Goal: Book appointment/travel/reservation

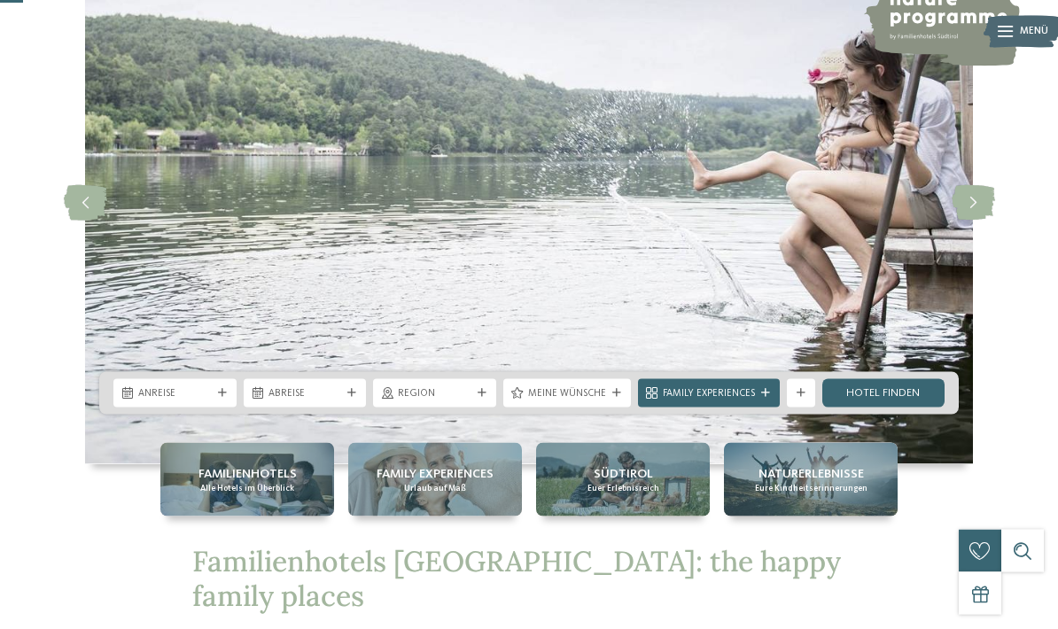
scroll to position [130, 0]
click at [214, 400] on div "Anreise" at bounding box center [175, 392] width 81 height 15
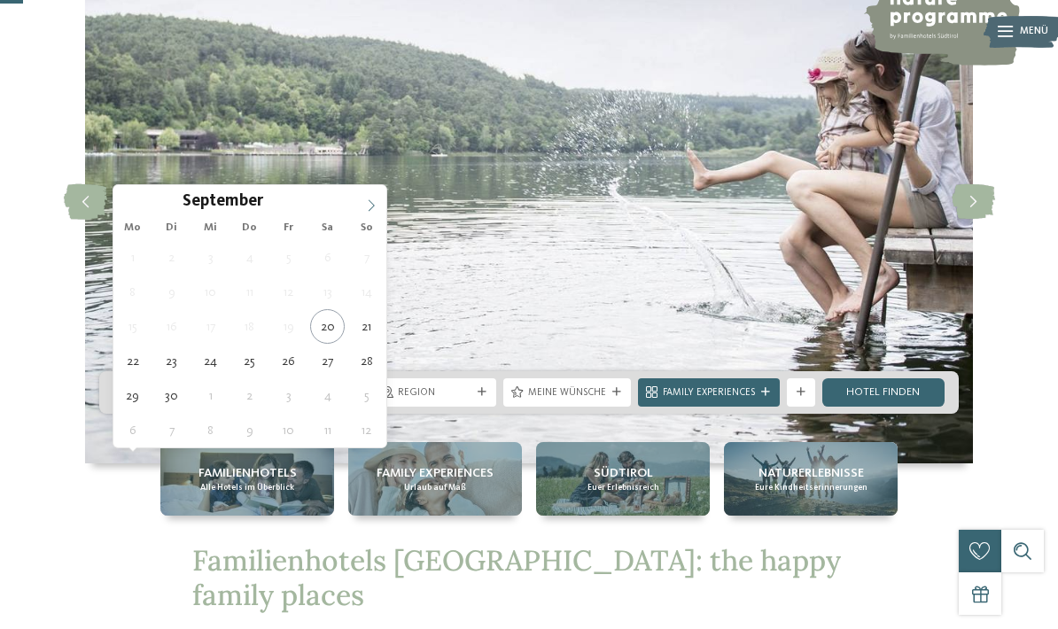
click at [371, 202] on icon at bounding box center [371, 205] width 12 height 12
type div "24.10.2025"
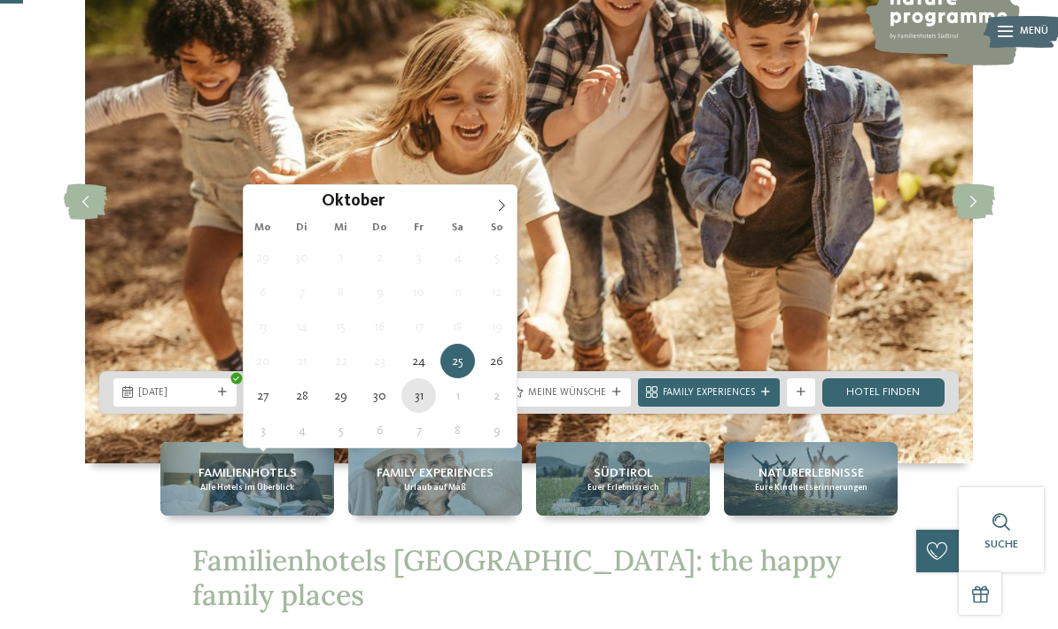
type div "31.10.2025"
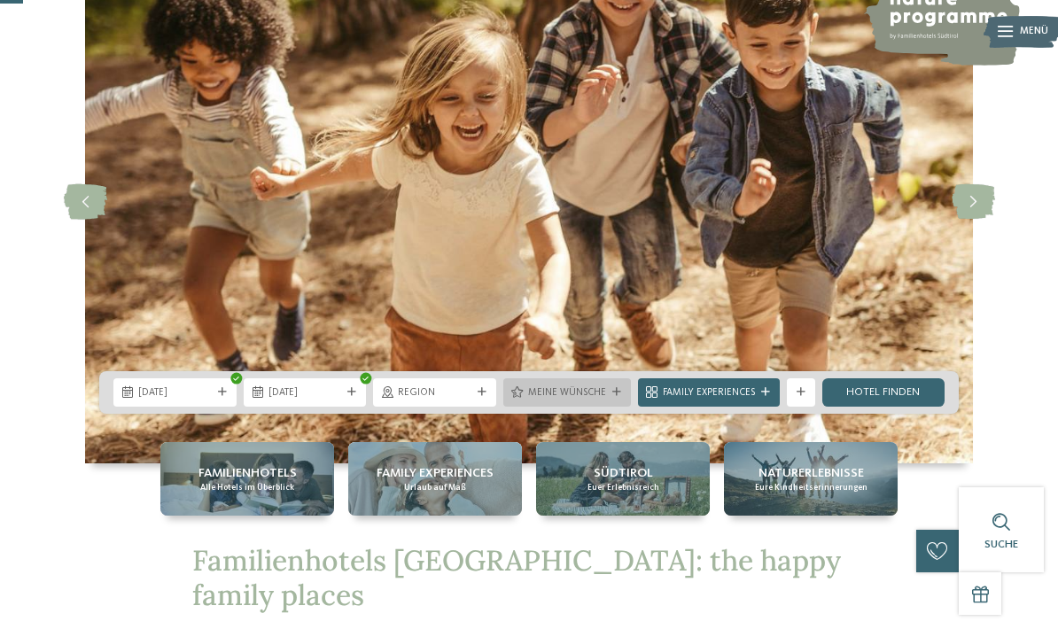
click at [610, 407] on div "Meine Wünsche" at bounding box center [567, 392] width 128 height 28
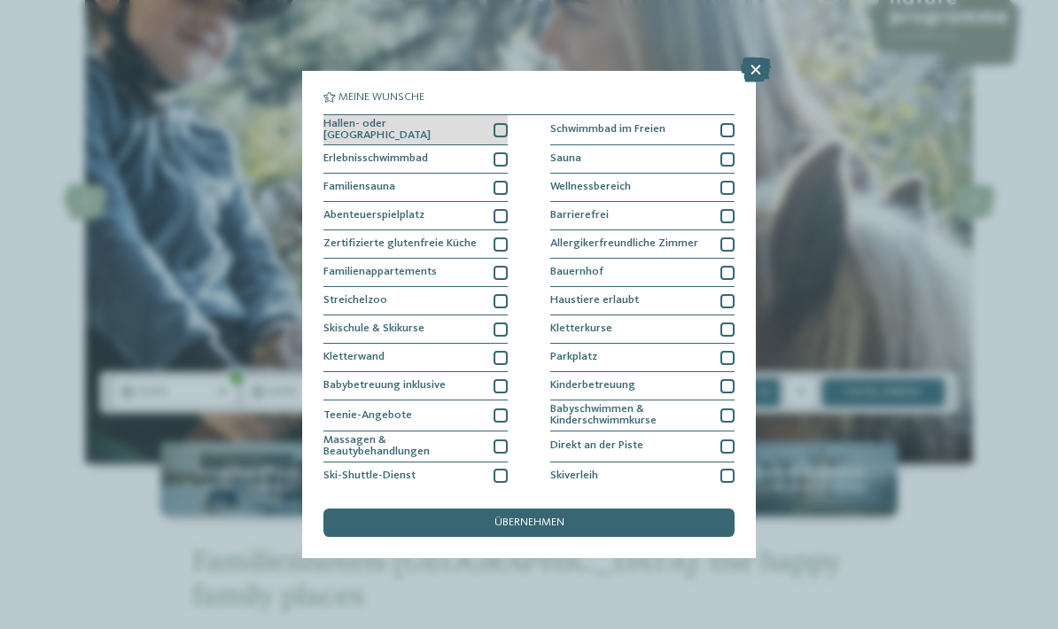
click at [505, 115] on div "Hallen- oder Schleusenbad" at bounding box center [415, 130] width 184 height 31
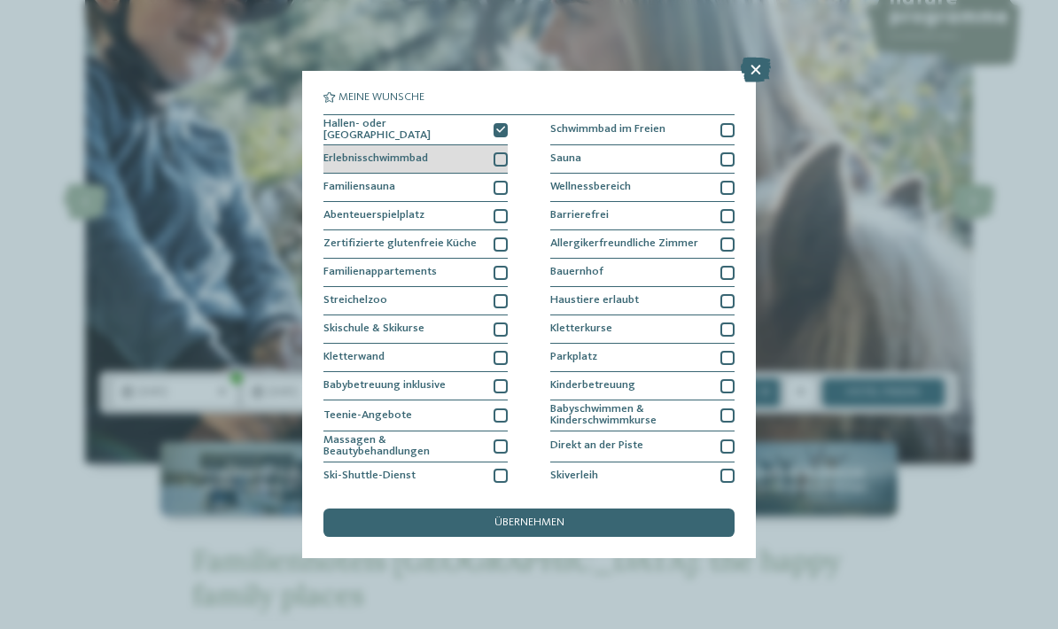
click at [507, 154] on div at bounding box center [500, 159] width 14 height 14
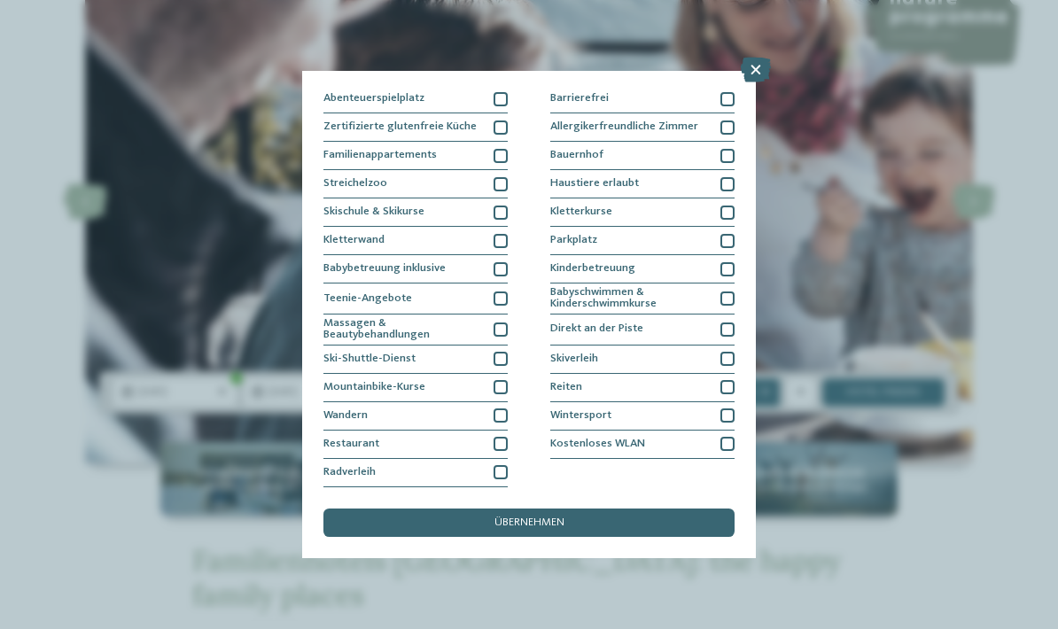
scroll to position [157, 0]
click at [649, 255] on div "Kinderbetreuung" at bounding box center [642, 269] width 184 height 28
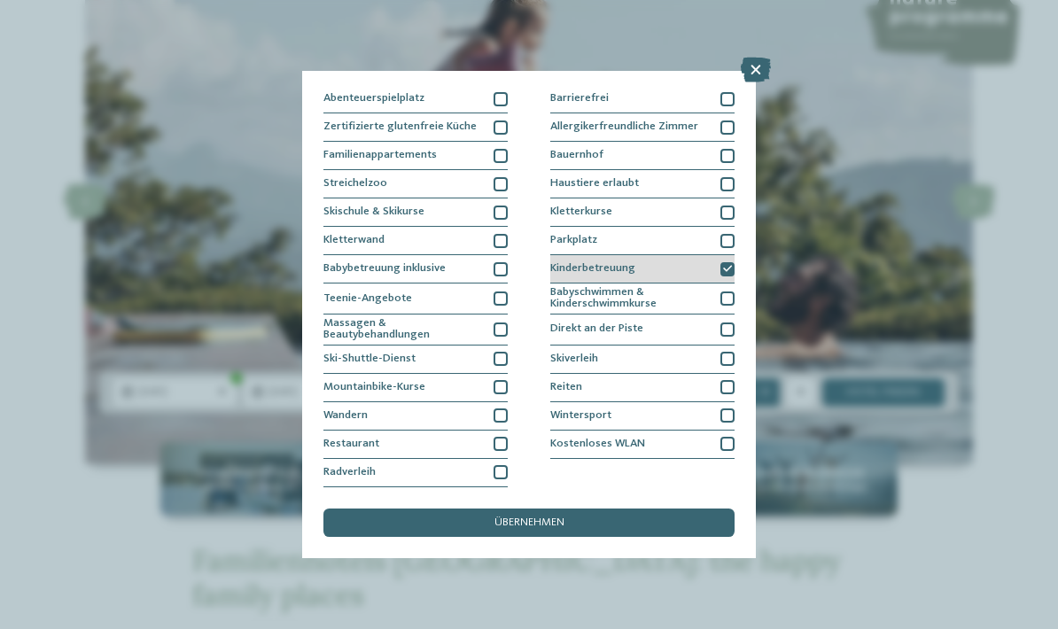
scroll to position [253, 0]
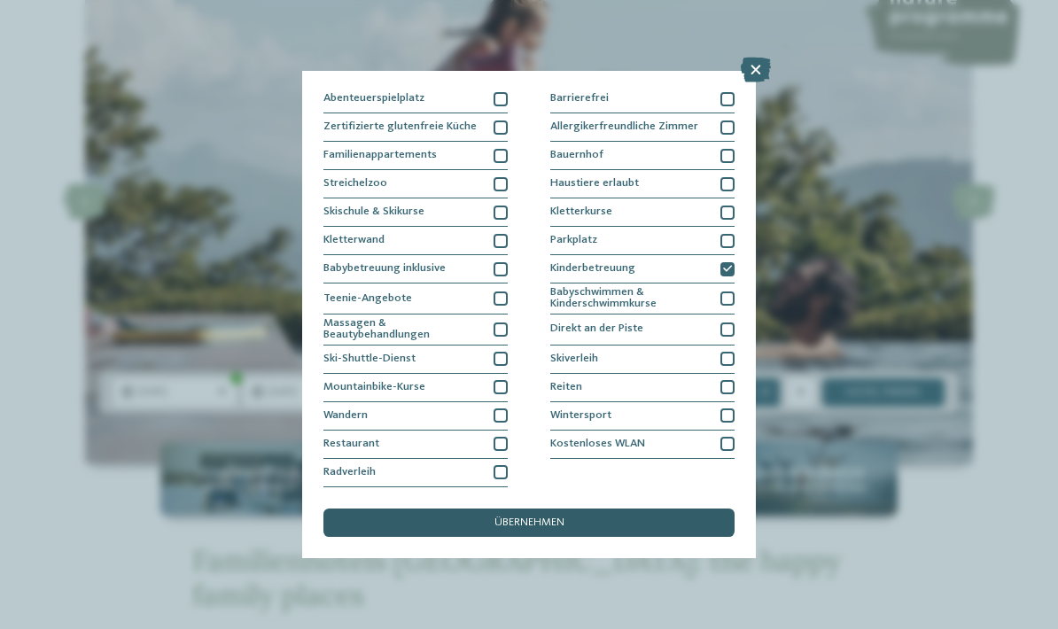
click at [497, 509] on div "übernehmen" at bounding box center [528, 523] width 411 height 28
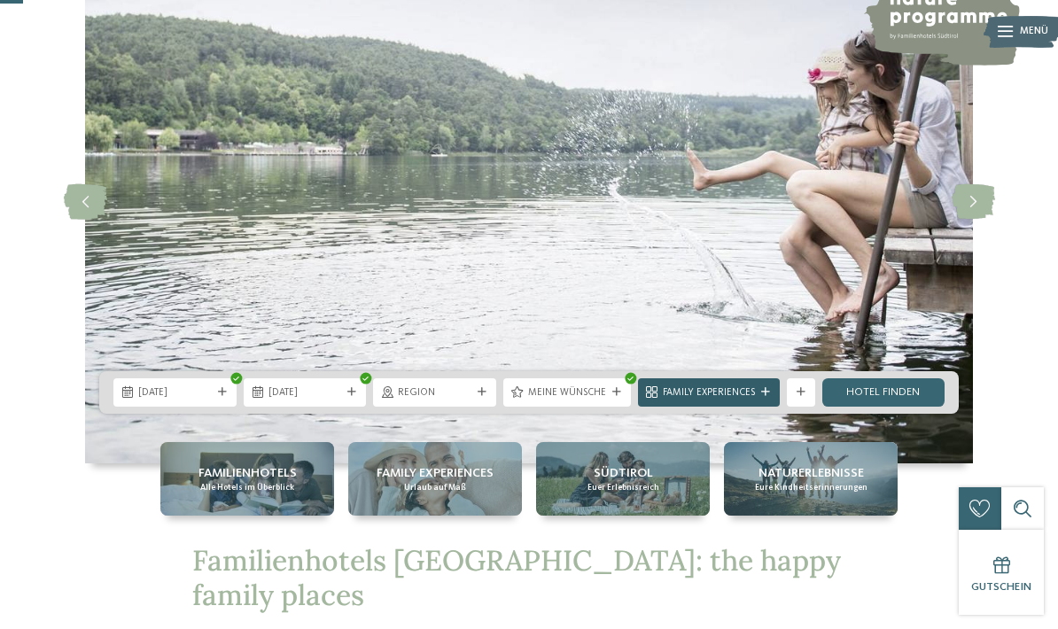
click at [763, 397] on icon at bounding box center [765, 392] width 9 height 9
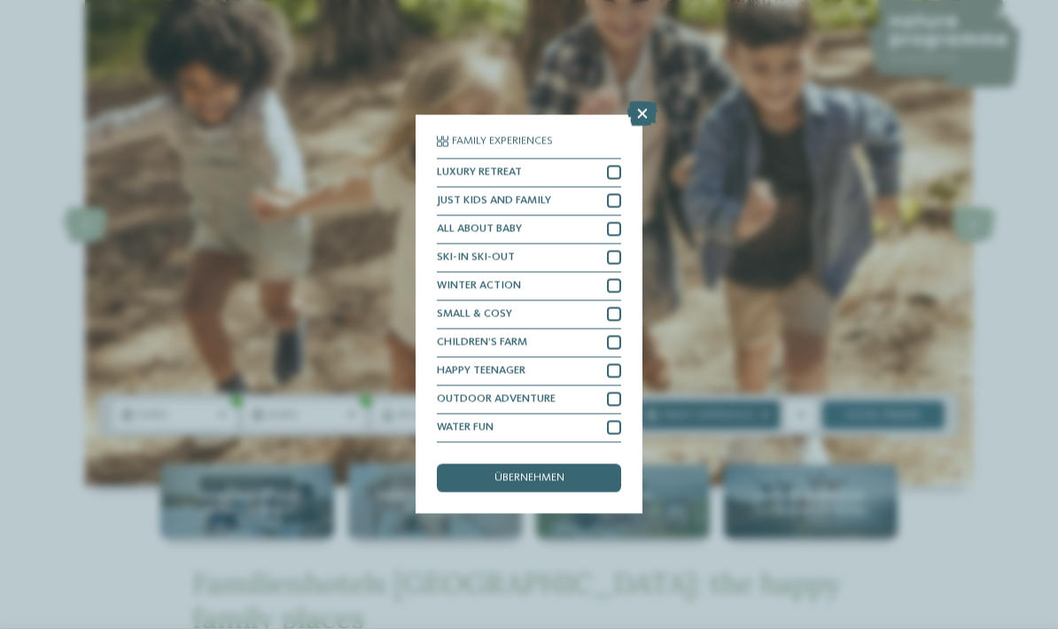
scroll to position [108, 0]
click at [641, 102] on icon at bounding box center [642, 114] width 30 height 25
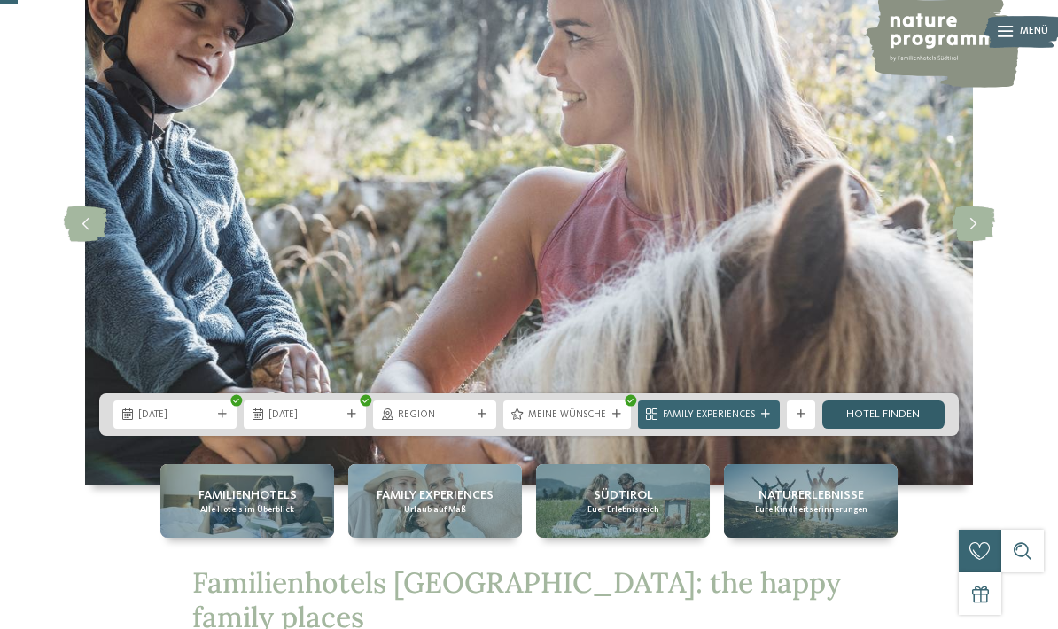
click at [908, 429] on link "Hotel finden" at bounding box center [883, 414] width 123 height 28
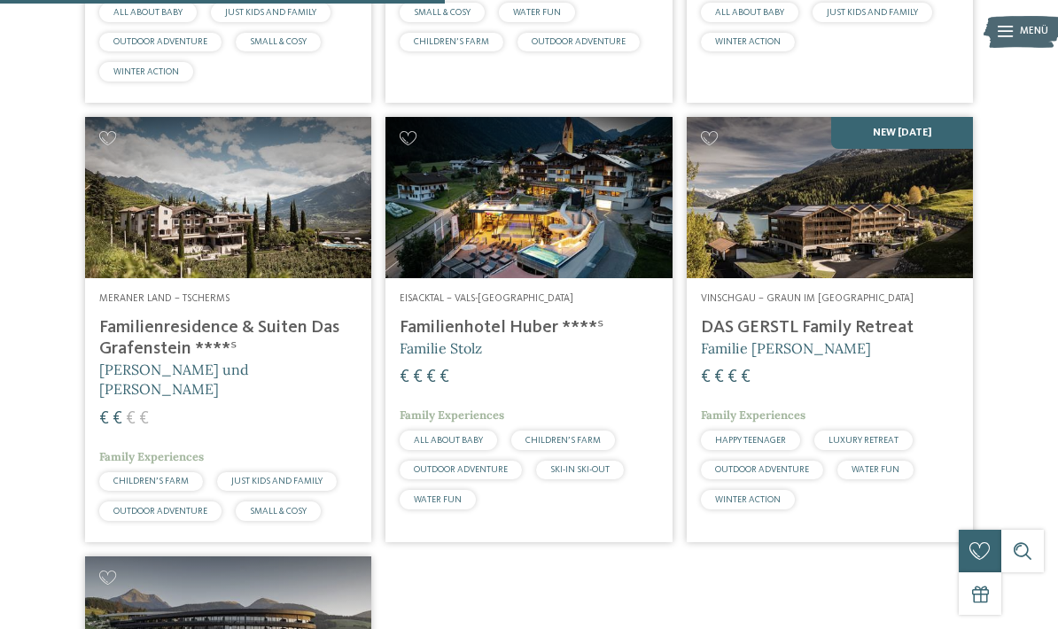
scroll to position [822, 0]
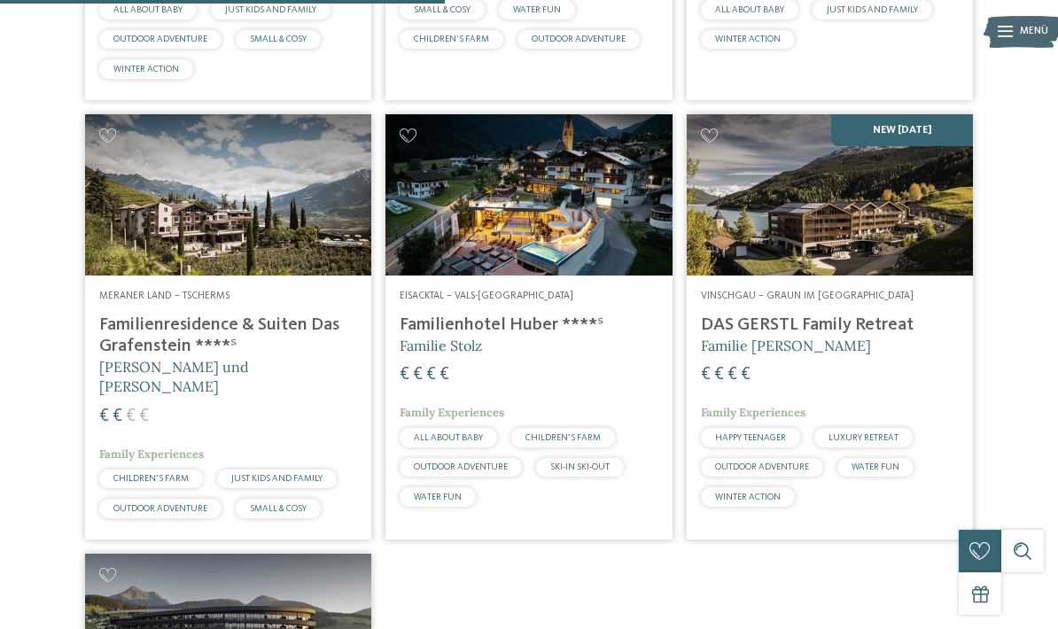
click at [184, 352] on h4 "Familienresidence & Suiten Das Grafenstein ****ˢ" at bounding box center [228, 336] width 258 height 43
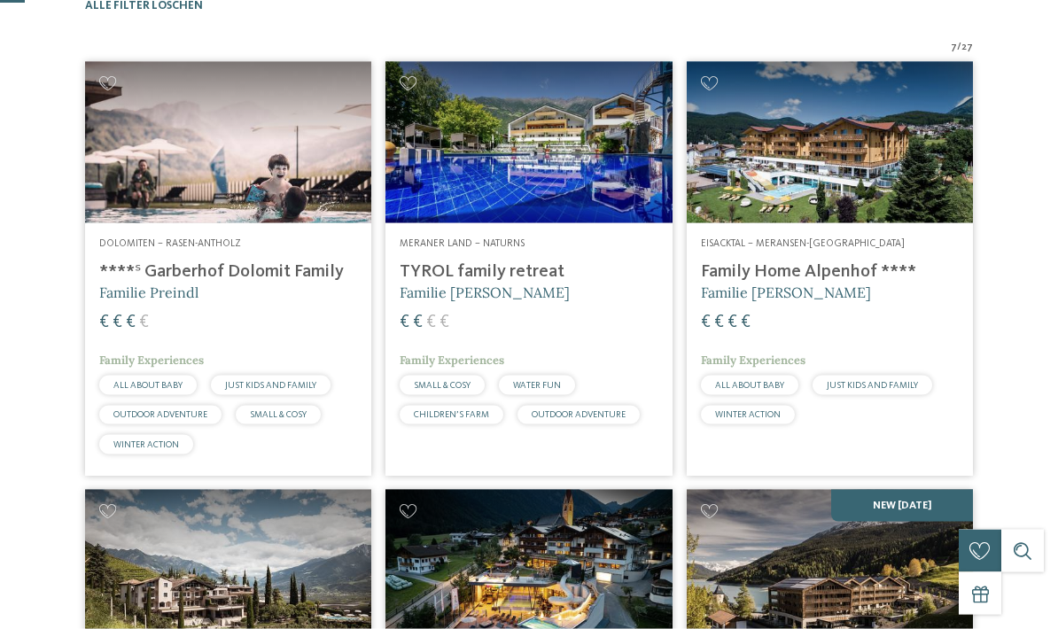
scroll to position [47, 0]
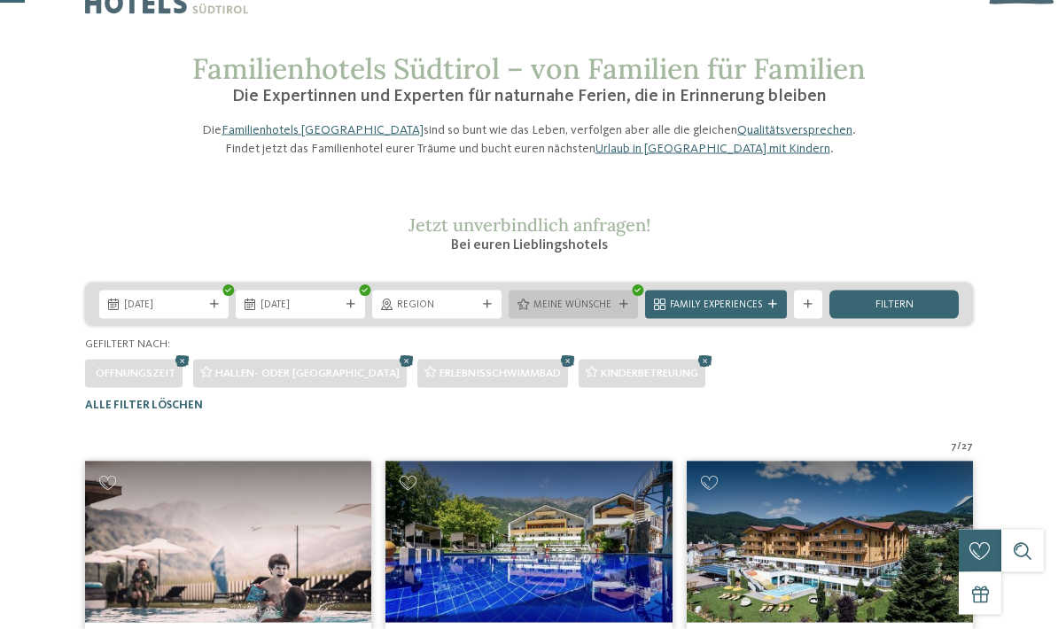
click at [576, 313] on span "Meine Wünsche" at bounding box center [573, 306] width 80 height 14
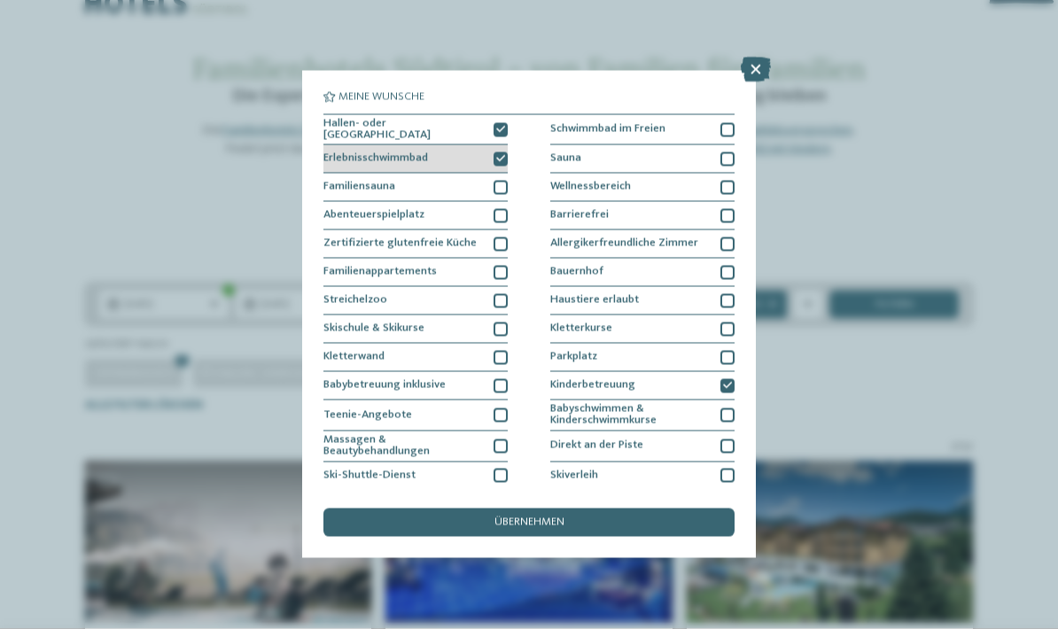
click at [501, 155] on icon at bounding box center [500, 159] width 9 height 9
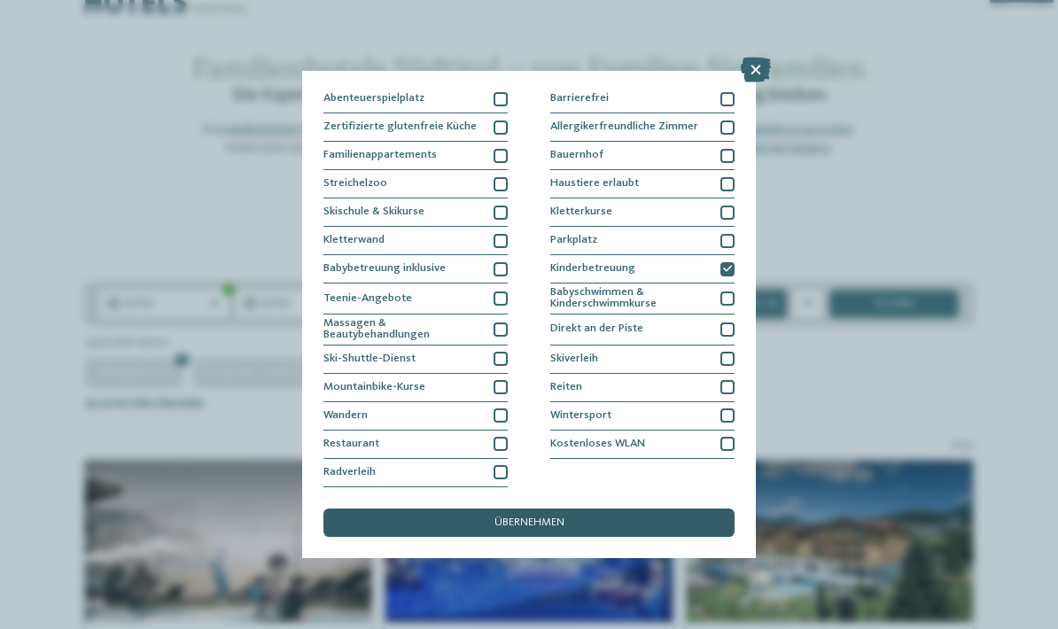
click at [551, 517] on span "übernehmen" at bounding box center [529, 523] width 70 height 12
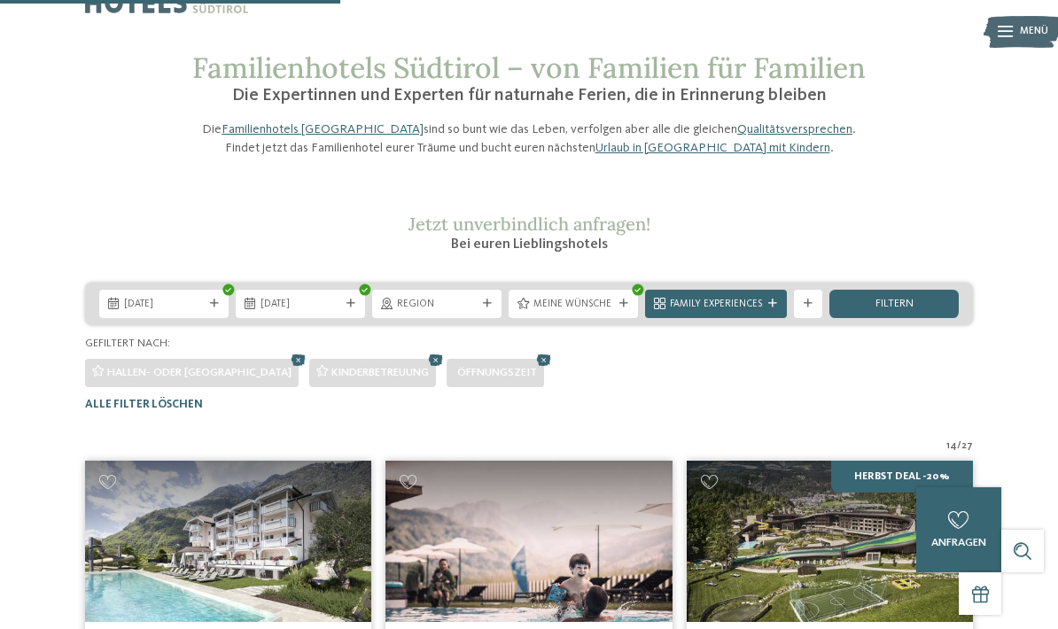
scroll to position [906, 0]
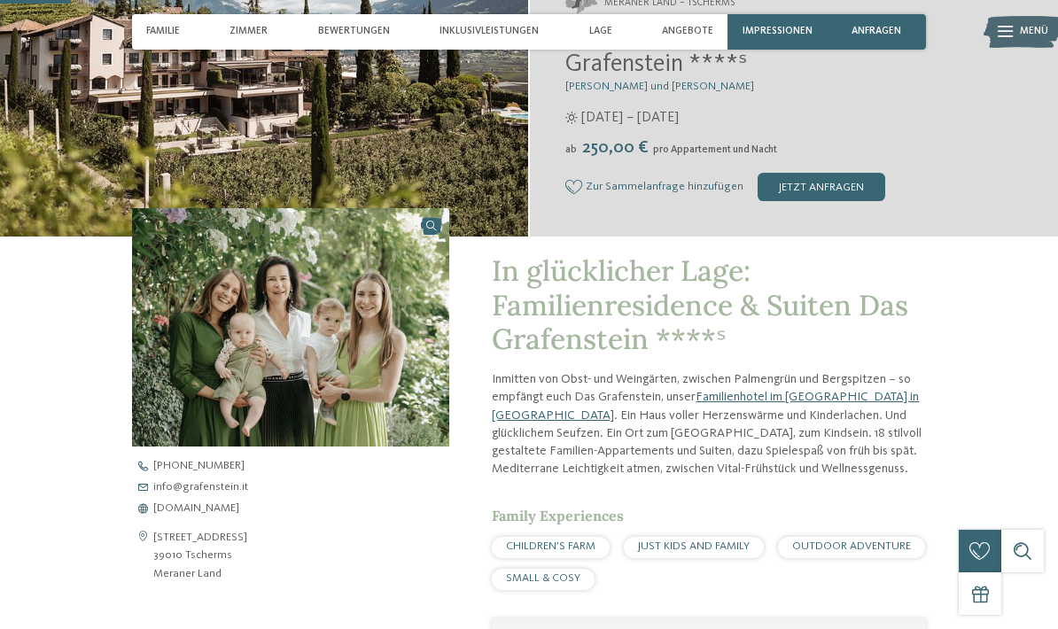
scroll to position [311, 0]
click at [183, 508] on span "www.grafenstein.it" at bounding box center [196, 510] width 86 height 12
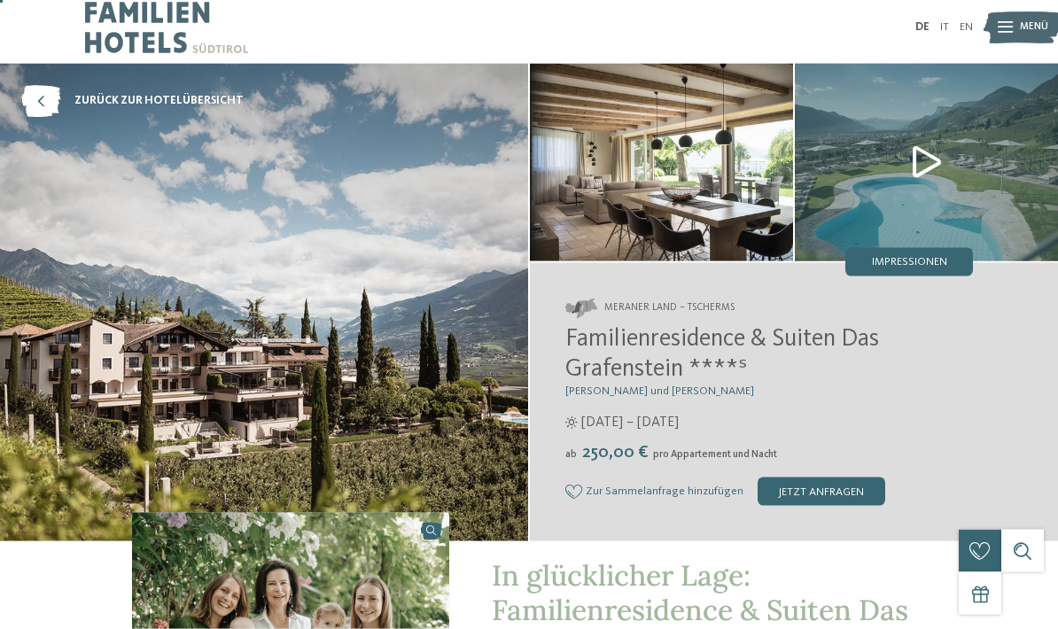
scroll to position [0, 0]
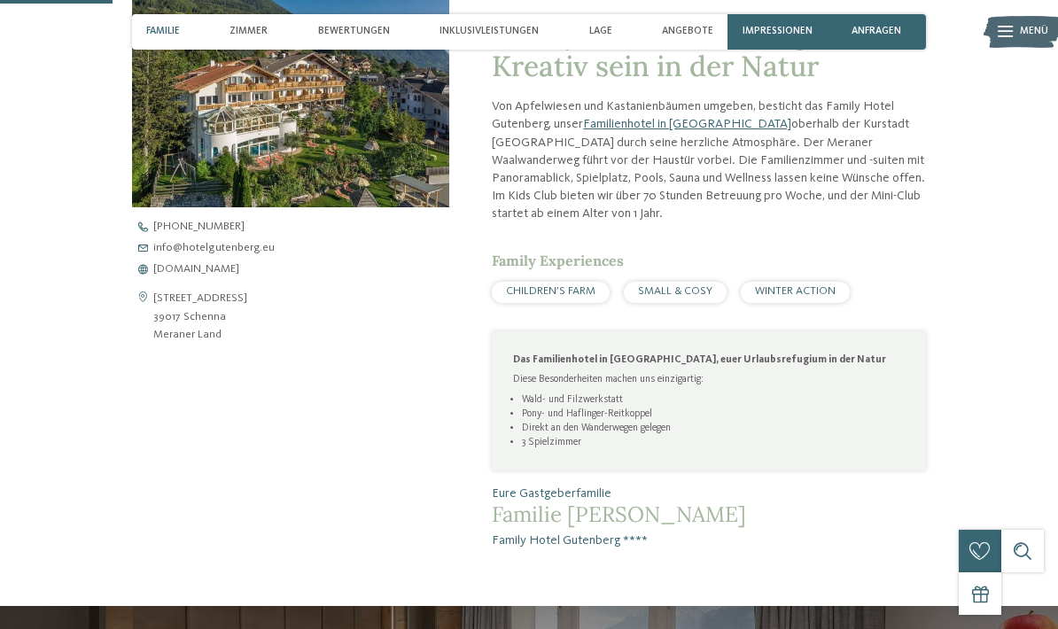
scroll to position [517, 0]
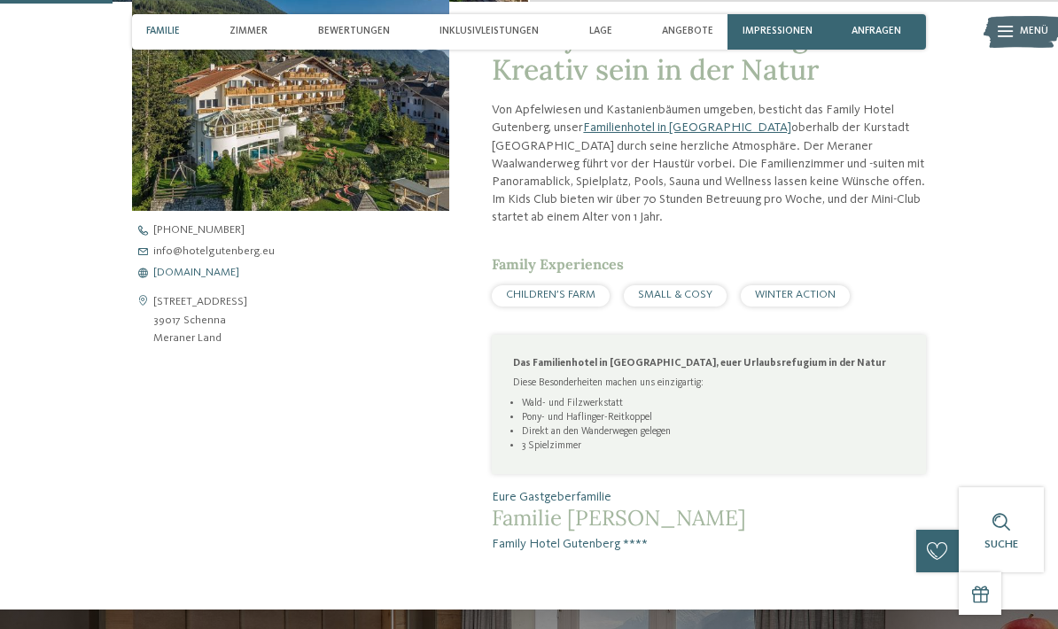
click at [239, 279] on span "www.hotelgutenberg.eu" at bounding box center [196, 274] width 86 height 12
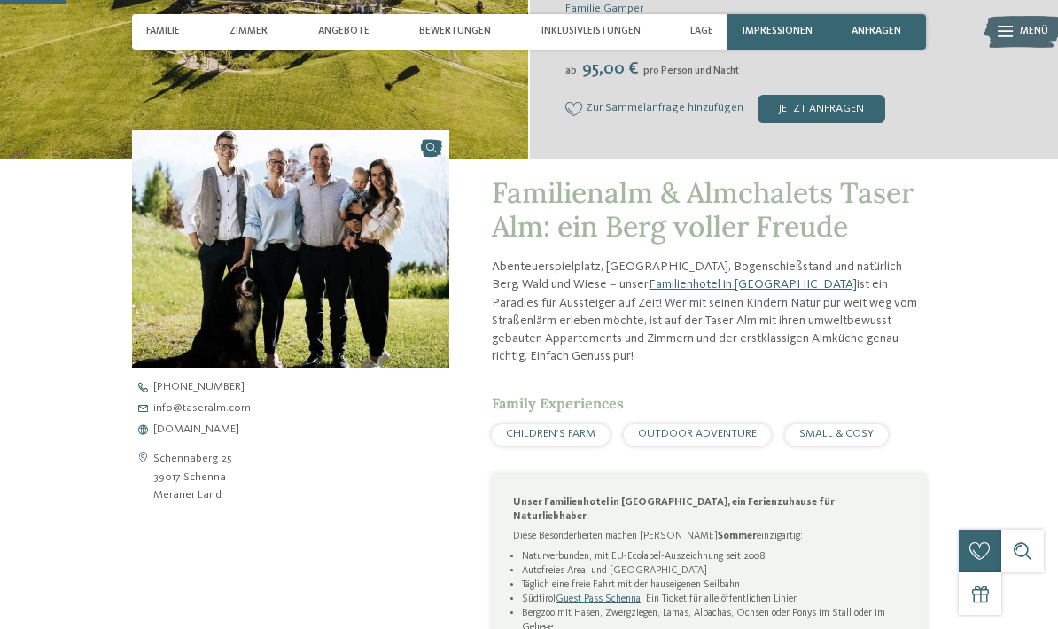
scroll to position [362, 0]
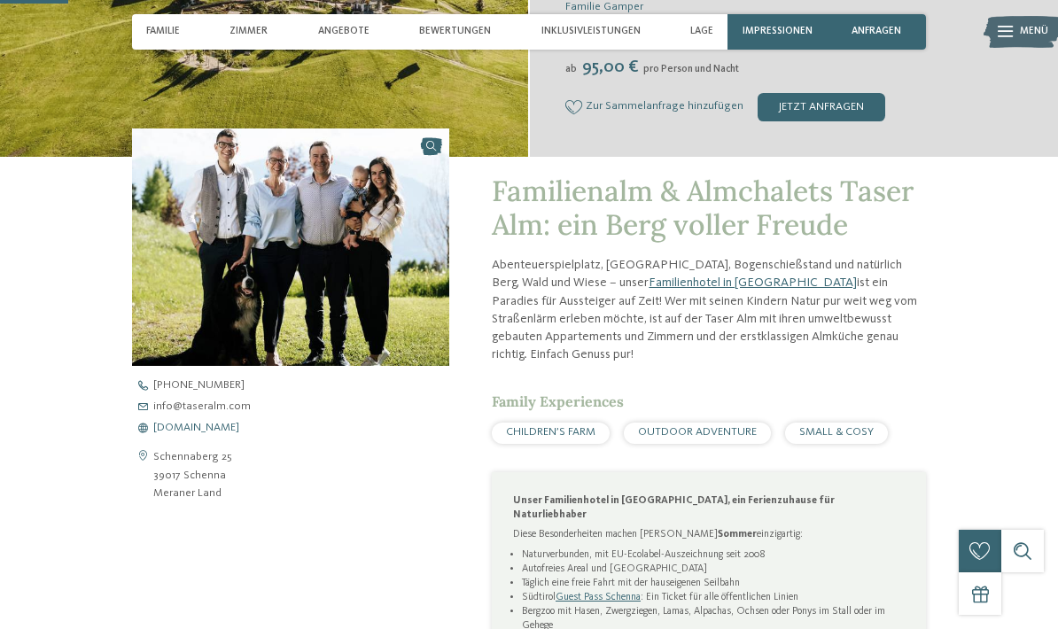
click at [222, 433] on span "[DOMAIN_NAME]" at bounding box center [196, 429] width 86 height 12
